Goal: Information Seeking & Learning: Check status

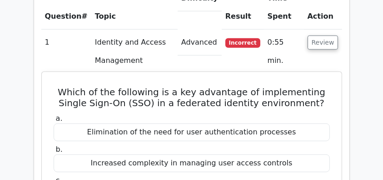
scroll to position [788, 0]
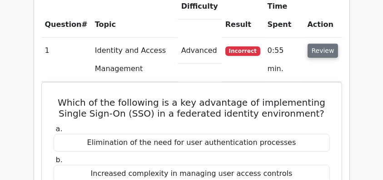
click at [320, 44] on button "Review" at bounding box center [323, 51] width 31 height 14
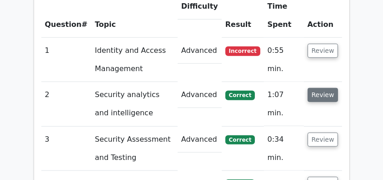
click at [316, 88] on button "Review" at bounding box center [323, 95] width 31 height 14
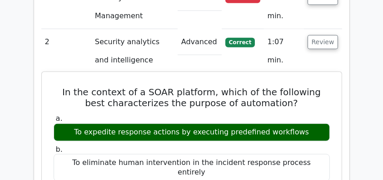
scroll to position [849, 0]
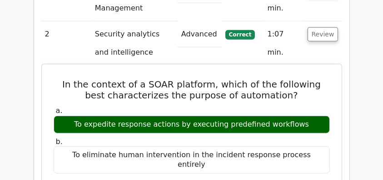
click at [100, 79] on h5 "In the context of a SOAR platform, which of the following best characterizes th…" at bounding box center [192, 90] width 278 height 22
click at [106, 116] on div "To expedite response actions by executing predefined workflows" at bounding box center [192, 125] width 277 height 18
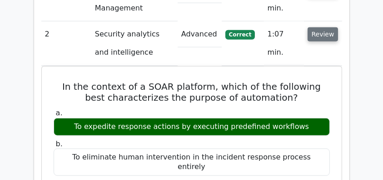
click at [326, 27] on button "Review" at bounding box center [323, 34] width 31 height 14
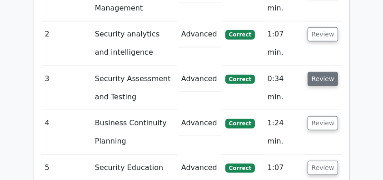
click at [319, 72] on button "Review" at bounding box center [323, 79] width 31 height 14
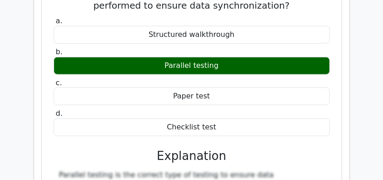
scroll to position [940, 0]
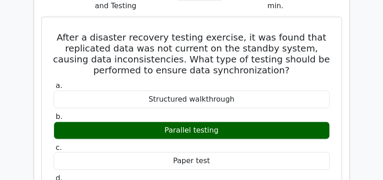
drag, startPoint x: 64, startPoint y: 11, endPoint x: 270, endPoint y: 165, distance: 257.0
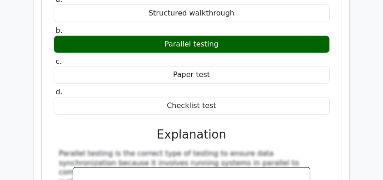
scroll to position [1031, 0]
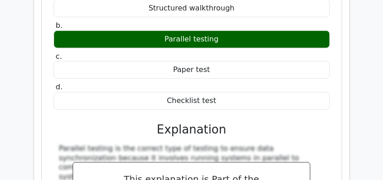
copy div "After a disaster recovery testing exercise, it was found that replicated data w…"
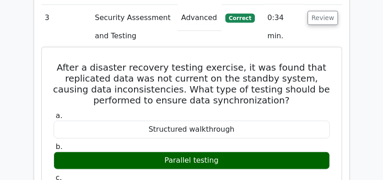
scroll to position [849, 0]
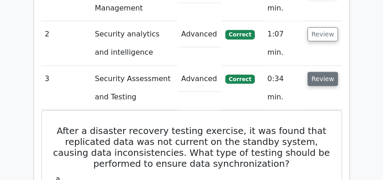
click at [324, 72] on button "Review" at bounding box center [323, 79] width 31 height 14
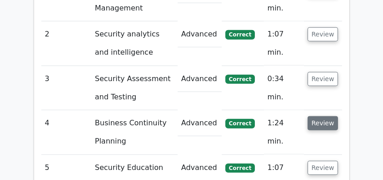
click at [322, 116] on button "Review" at bounding box center [323, 123] width 31 height 14
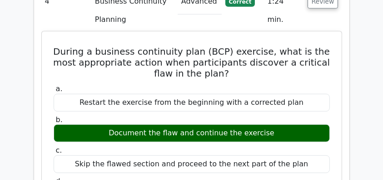
scroll to position [940, 0]
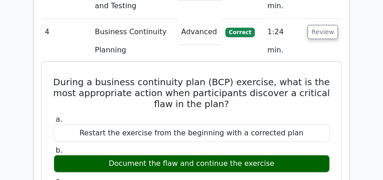
drag, startPoint x: 57, startPoint y: 56, endPoint x: 209, endPoint y: 106, distance: 160.5
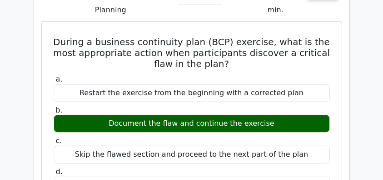
scroll to position [1031, 0]
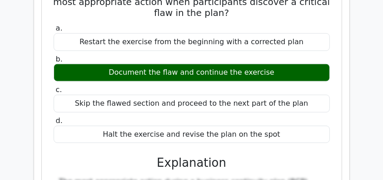
click at [290, 126] on div "Halt the exercise and revise the plan on the spot" at bounding box center [192, 135] width 277 height 18
copy div "During a business continuity plan (BCP) exercise, what is the most appropriate …"
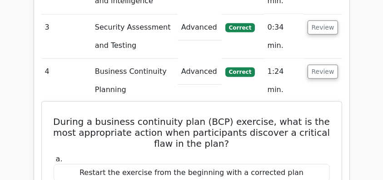
scroll to position [879, 0]
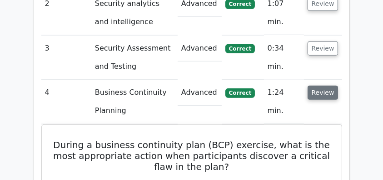
click at [325, 85] on button "Review" at bounding box center [323, 92] width 31 height 14
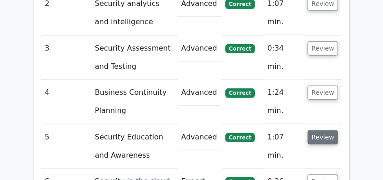
click at [319, 130] on button "Review" at bounding box center [323, 137] width 31 height 14
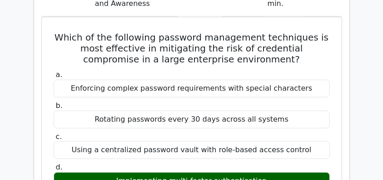
scroll to position [1031, 0]
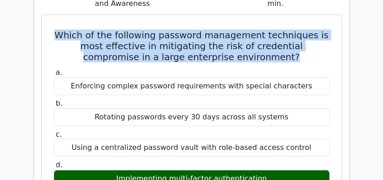
drag, startPoint x: 64, startPoint y: 11, endPoint x: 324, endPoint y: 30, distance: 260.8
click at [324, 30] on h5 "Which of the following password management techniques is most effective in miti…" at bounding box center [192, 46] width 278 height 33
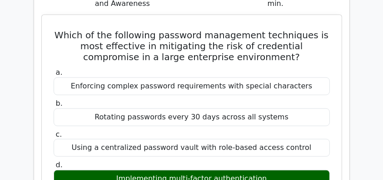
drag, startPoint x: 58, startPoint y: 11, endPoint x: 283, endPoint y: 151, distance: 264.7
copy div "Which of the following password management techniques is most effective in miti…"
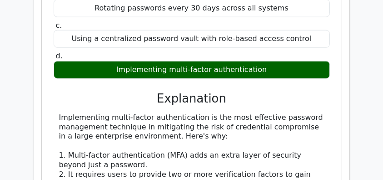
scroll to position [1152, 0]
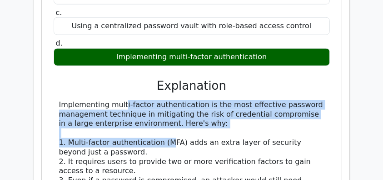
drag, startPoint x: 55, startPoint y: 79, endPoint x: 174, endPoint y: 121, distance: 126.4
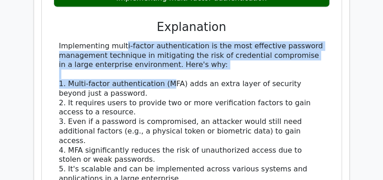
scroll to position [1212, 0]
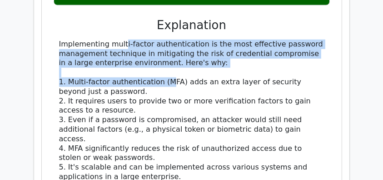
click at [69, 60] on div "Implementing multi-factor authentication is the most effective password managem…" at bounding box center [192, 182] width 266 height 284
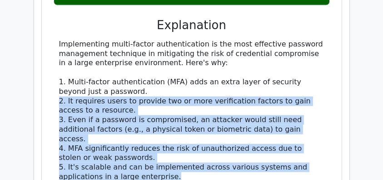
drag, startPoint x: 181, startPoint y: 146, endPoint x: 120, endPoint y: 84, distance: 86.5
click at [120, 84] on div "Implementing multi-factor authentication is the most effective password managem…" at bounding box center [192, 182] width 266 height 284
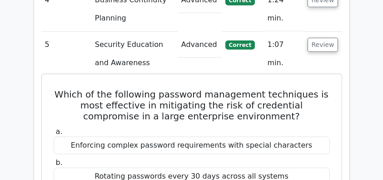
scroll to position [970, 0]
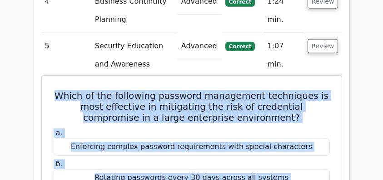
click at [63, 90] on h5 "Which of the following password management techniques is most effective in miti…" at bounding box center [192, 106] width 278 height 33
copy div "Which of the following password management techniques is most effective in miti…"
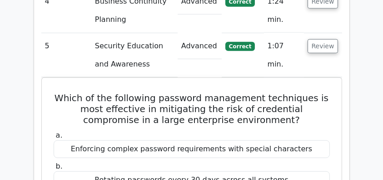
click at [56, 41] on td "5" at bounding box center [66, 55] width 50 height 44
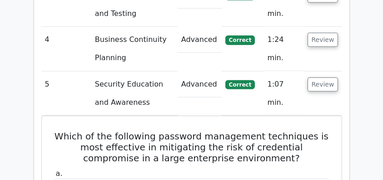
scroll to position [940, 0]
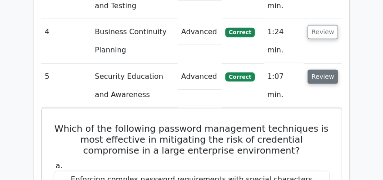
click at [321, 70] on button "Review" at bounding box center [323, 77] width 31 height 14
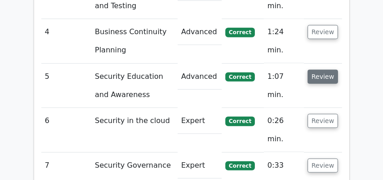
click at [321, 70] on button "Review" at bounding box center [323, 77] width 31 height 14
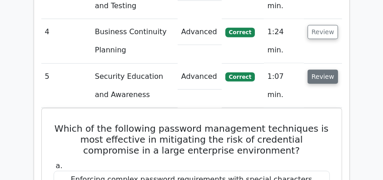
click at [321, 70] on button "Review" at bounding box center [323, 77] width 31 height 14
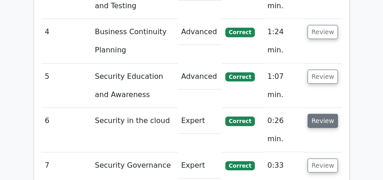
click at [322, 114] on button "Review" at bounding box center [323, 121] width 31 height 14
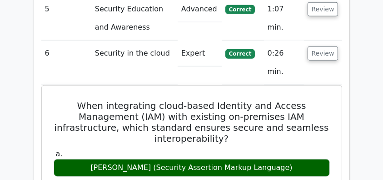
scroll to position [1031, 0]
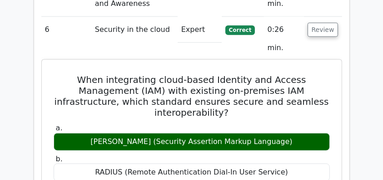
drag, startPoint x: 75, startPoint y: 39, endPoint x: 290, endPoint y: 100, distance: 222.8
click at [102, 74] on h5 "When integrating cloud-based Identity and Access Management (IAM) with existing…" at bounding box center [192, 96] width 278 height 44
drag, startPoint x: 73, startPoint y: 38, endPoint x: 285, endPoint y: 103, distance: 222.1
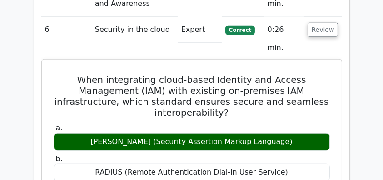
click at [166, 74] on h5 "When integrating cloud-based Identity and Access Management (IAM) with existing…" at bounding box center [192, 96] width 278 height 44
drag, startPoint x: 72, startPoint y: 38, endPoint x: 294, endPoint y: 98, distance: 229.9
copy div "When integrating cloud-based Identity and Access Management (IAM) with existing…"
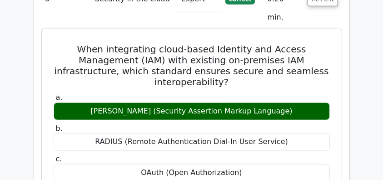
scroll to position [1001, 0]
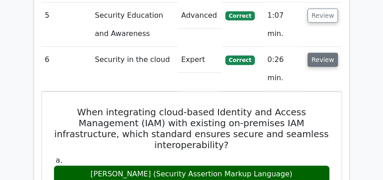
click at [323, 53] on button "Review" at bounding box center [323, 60] width 31 height 14
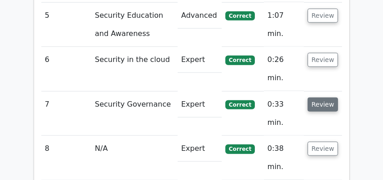
click at [325, 97] on button "Review" at bounding box center [323, 104] width 31 height 14
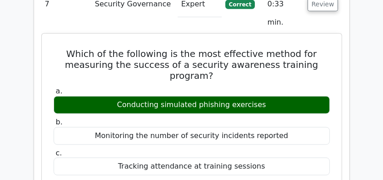
scroll to position [1091, 0]
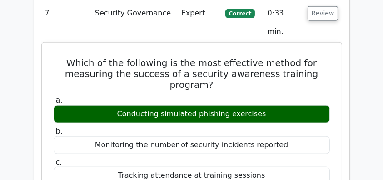
drag, startPoint x: 67, startPoint y: 3, endPoint x: 282, endPoint y: 144, distance: 256.6
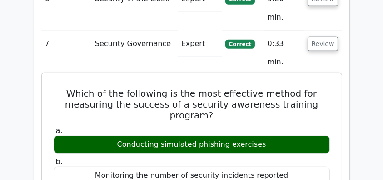
click at [129, 88] on h5 "Which of the following is the most effective method for measuring the success o…" at bounding box center [192, 104] width 278 height 33
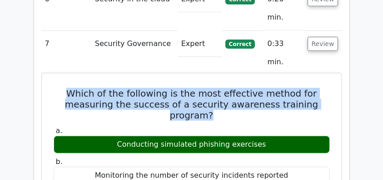
drag, startPoint x: 62, startPoint y: 31, endPoint x: 308, endPoint y: 52, distance: 246.9
click at [308, 88] on h5 "Which of the following is the most effective method for measuring the success o…" at bounding box center [192, 104] width 278 height 33
click at [255, 88] on h5 "Which of the following is the most effective method for measuring the success o…" at bounding box center [192, 104] width 278 height 33
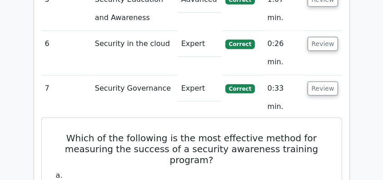
scroll to position [1031, 0]
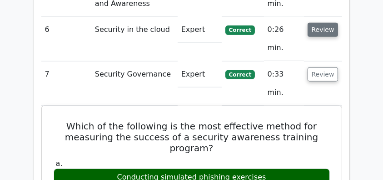
click at [319, 23] on button "Review" at bounding box center [323, 30] width 31 height 14
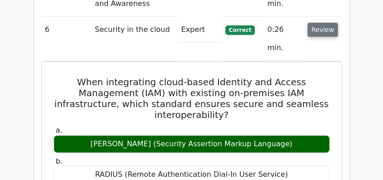
click at [319, 23] on button "Review" at bounding box center [323, 30] width 31 height 14
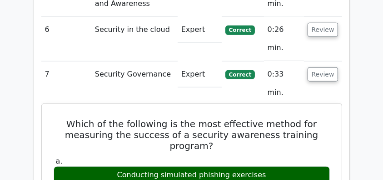
drag, startPoint x: 73, startPoint y: 64, endPoint x: 239, endPoint y: 116, distance: 174.2
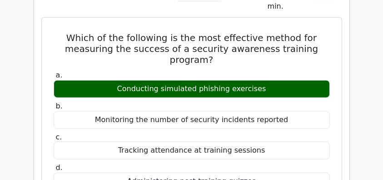
scroll to position [1121, 0]
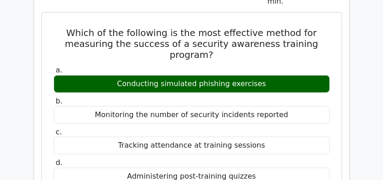
click at [264, 167] on div "Administering post-training quizzes" at bounding box center [192, 176] width 277 height 18
copy div "Which of the following is the most effective method for measuring the success o…"
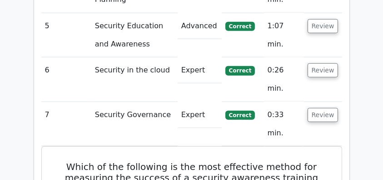
scroll to position [940, 0]
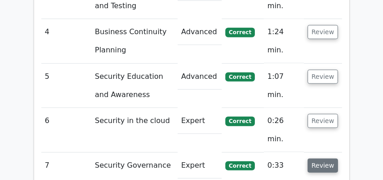
click at [331, 158] on button "Review" at bounding box center [323, 165] width 31 height 14
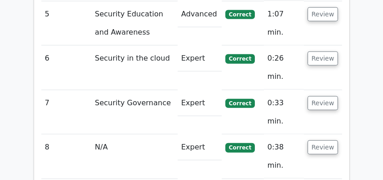
scroll to position [1061, 0]
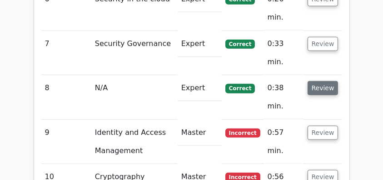
click at [324, 81] on button "Review" at bounding box center [323, 88] width 31 height 14
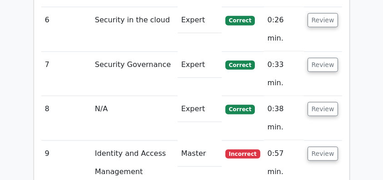
scroll to position [1031, 0]
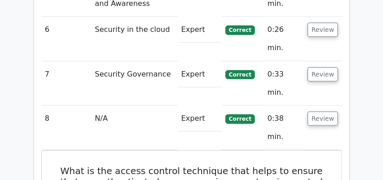
click at [307, 61] on td "Review" at bounding box center [323, 83] width 38 height 44
click at [317, 67] on button "Review" at bounding box center [323, 74] width 31 height 14
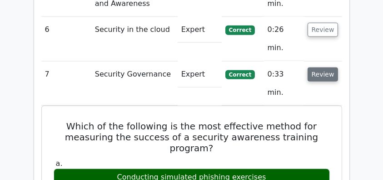
click at [317, 67] on button "Review" at bounding box center [323, 74] width 31 height 14
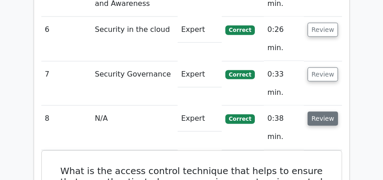
click at [319, 111] on button "Review" at bounding box center [323, 118] width 31 height 14
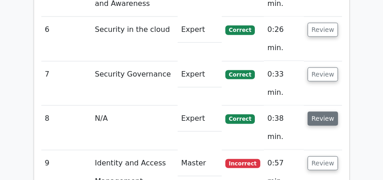
click at [319, 111] on button "Review" at bounding box center [323, 118] width 31 height 14
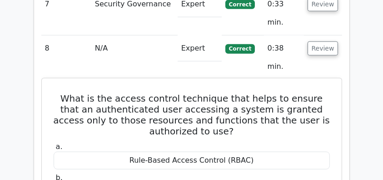
scroll to position [1091, 0]
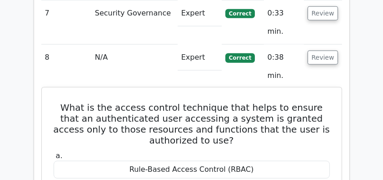
drag, startPoint x: 58, startPoint y: 28, endPoint x: 262, endPoint y: 156, distance: 241.1
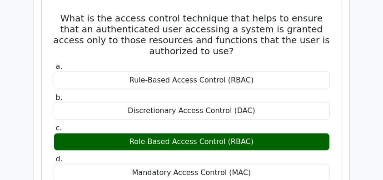
scroll to position [1243, 0]
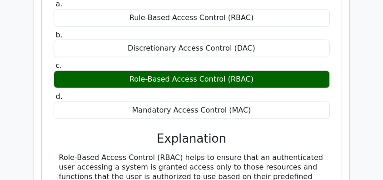
click at [166, 153] on div "Role-Based Access Control (RBAC) helps to ensure that an authenticated user acc…" at bounding box center [192, 172] width 266 height 38
copy div "What is the access control technique that helps to ensure that an authenticated…"
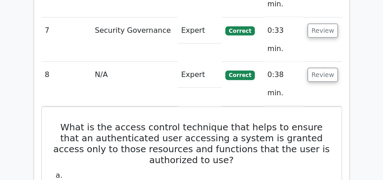
scroll to position [1031, 0]
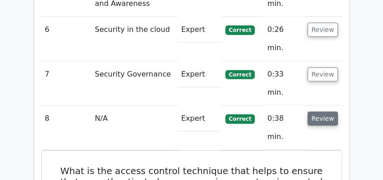
click at [318, 111] on button "Review" at bounding box center [323, 118] width 31 height 14
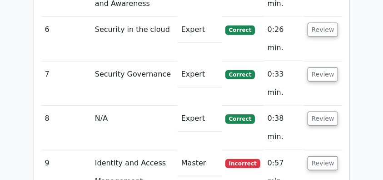
click at [322, 150] on td "Review" at bounding box center [323, 172] width 38 height 44
click at [324, 156] on button "Review" at bounding box center [323, 163] width 31 height 14
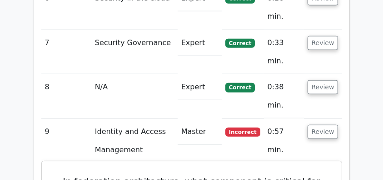
scroll to position [1061, 0]
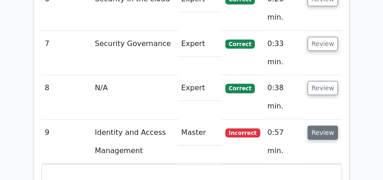
click at [332, 126] on button "Review" at bounding box center [323, 133] width 31 height 14
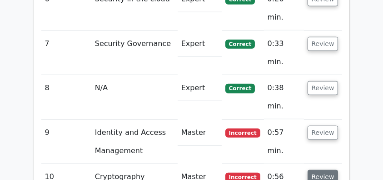
click at [329, 170] on button "Review" at bounding box center [323, 177] width 31 height 14
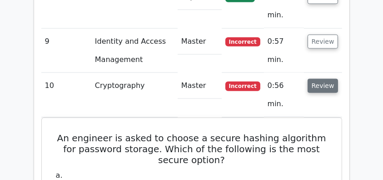
scroll to position [1091, 0]
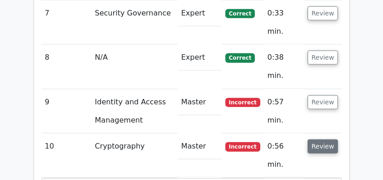
click at [326, 139] on button "Review" at bounding box center [323, 146] width 31 height 14
